Goal: Check status

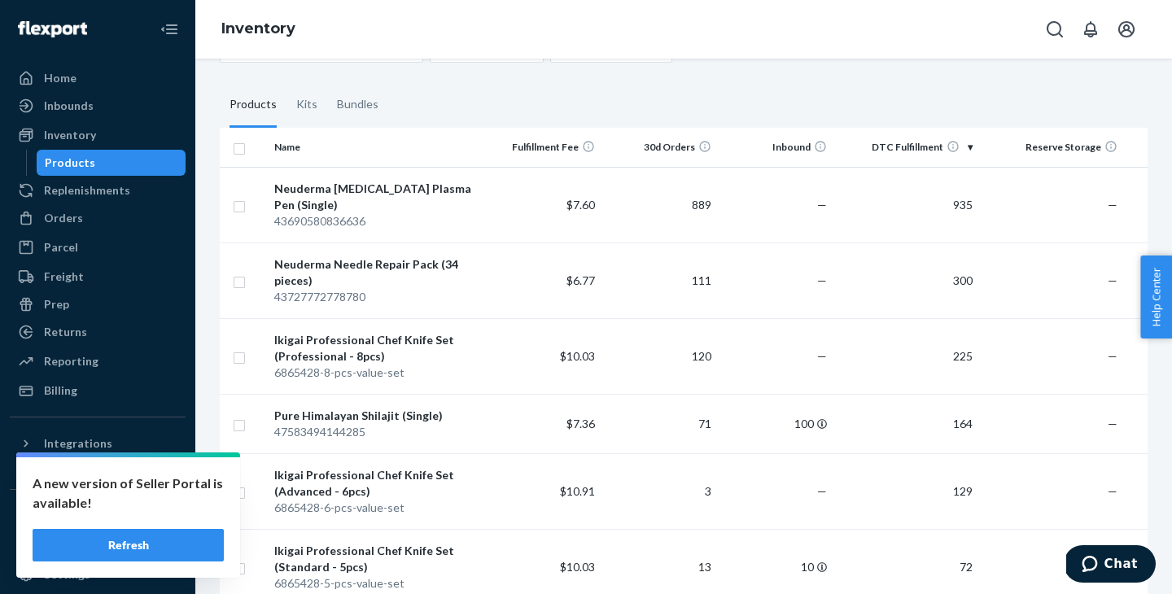
click at [164, 538] on button "Refresh" at bounding box center [128, 545] width 191 height 33
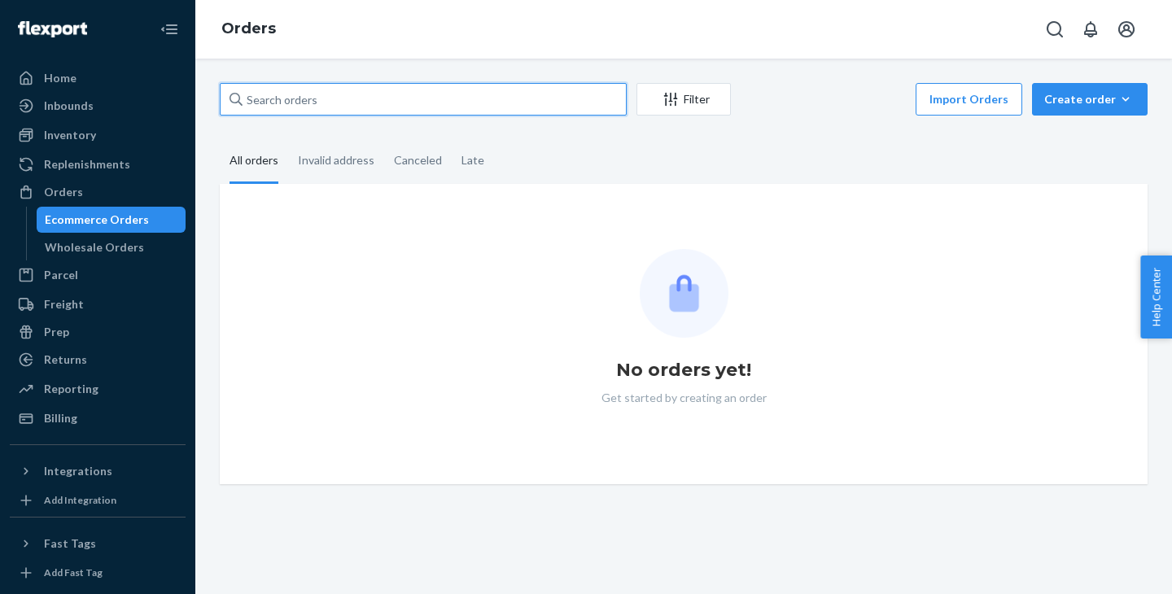
click at [371, 91] on input "text" at bounding box center [423, 99] width 407 height 33
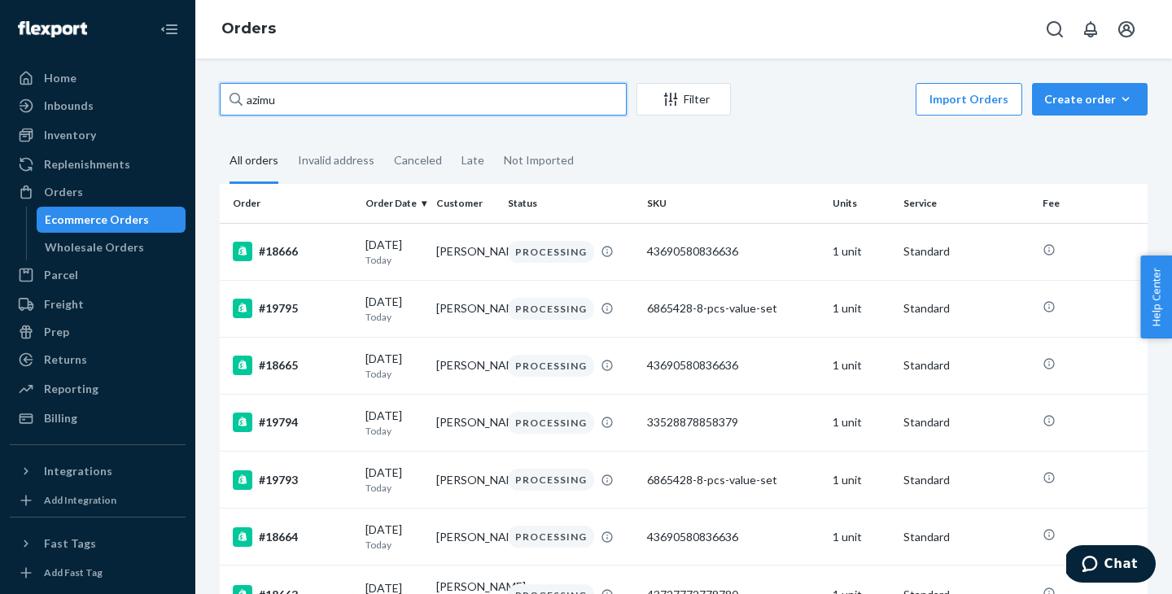
type input "azimut"
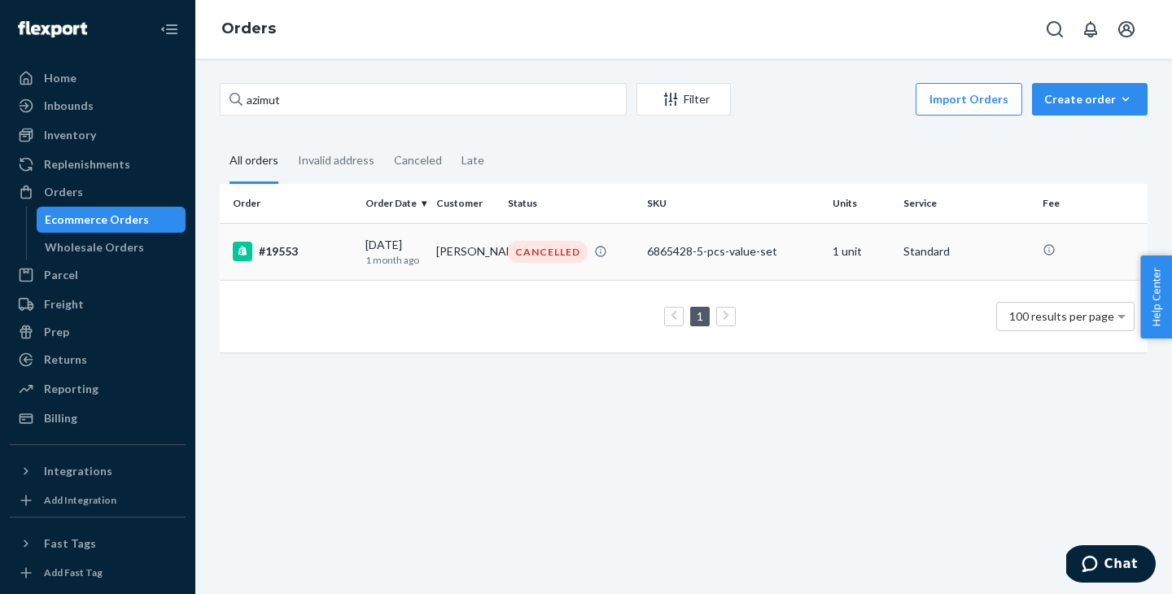
click at [479, 247] on td "[PERSON_NAME]" at bounding box center [465, 251] width 71 height 57
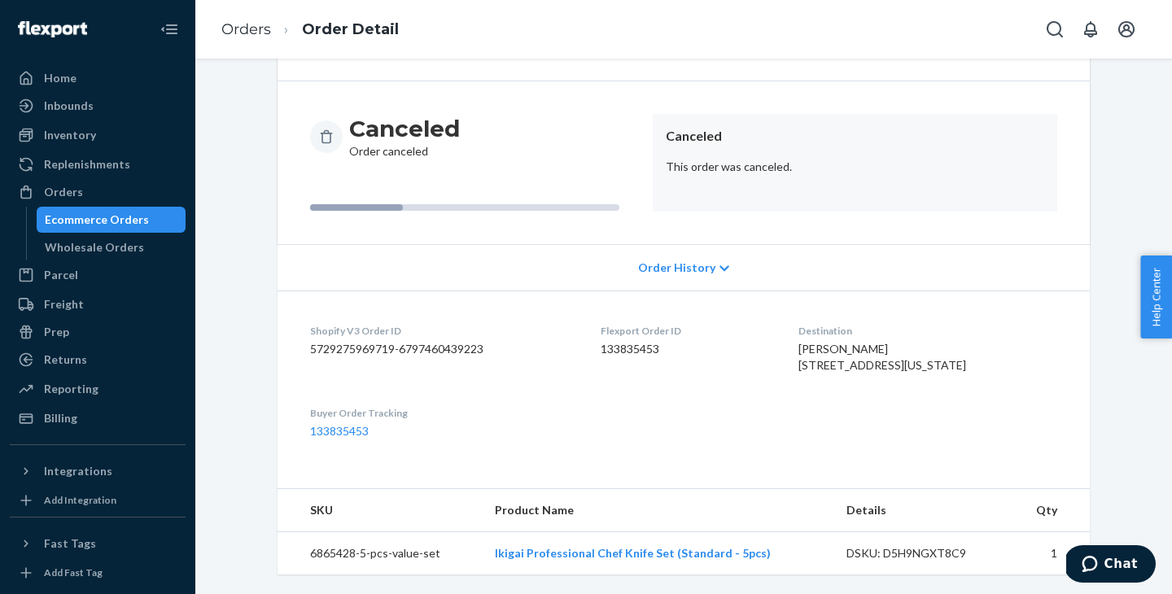
scroll to position [151, 0]
drag, startPoint x: 788, startPoint y: 315, endPoint x: 946, endPoint y: 361, distance: 164.3
click at [946, 361] on dl "Shopify V3 Order ID 5729275969719-6797460439223 Flexport Order ID 133835453 Des…" at bounding box center [684, 381] width 812 height 181
click at [942, 341] on div "Vanessa Torosian 808 Azimut Way Myrtle Beach, South Carolina 29579 US" at bounding box center [927, 357] width 259 height 33
